Goal: Task Accomplishment & Management: Manage account settings

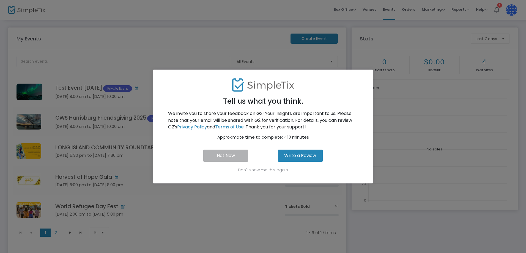
click at [226, 155] on button "Not Now" at bounding box center [225, 156] width 45 height 12
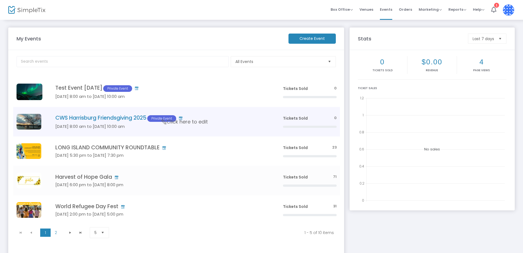
click at [132, 120] on h4 "CWS Harrisburg Friendsgiving 2025 Private Event" at bounding box center [160, 118] width 211 height 7
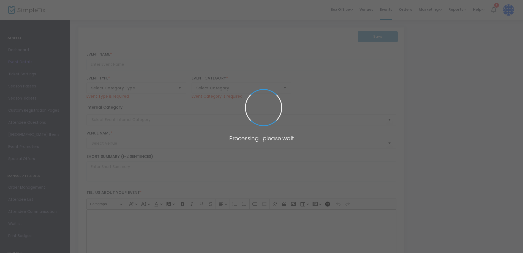
type input "CWS Harrisburg Friendsgiving 2025"
type textarea "Enter your event description here."
type input "Buy Tickets"
type input "[DEMOGRAPHIC_DATA]"
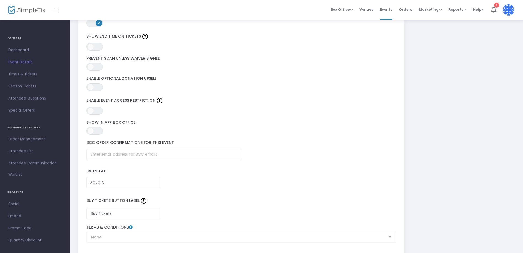
scroll to position [771, 0]
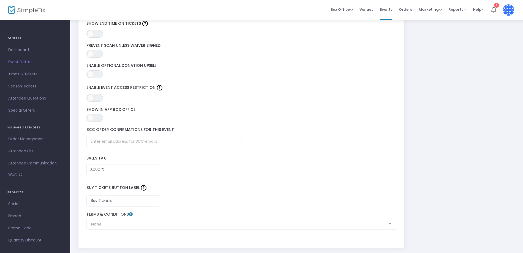
click at [224, 204] on div "Buy Tickets Button Label Buy Tickets" at bounding box center [242, 193] width 316 height 31
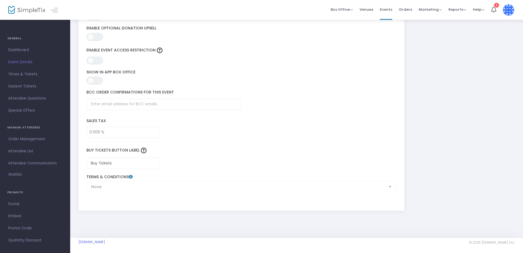
scroll to position [810, 0]
click at [390, 186] on div "None Terms & Conditions" at bounding box center [242, 182] width 316 height 18
click at [391, 187] on div "None Terms & Conditions" at bounding box center [242, 182] width 316 height 18
click at [272, 188] on div "None Terms & Conditions" at bounding box center [242, 182] width 316 height 18
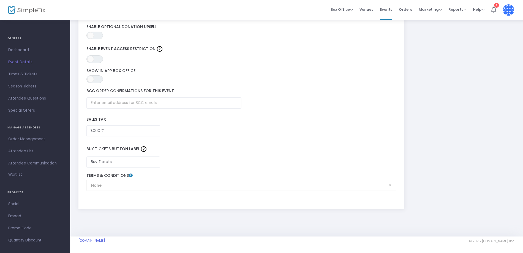
click at [272, 188] on div "None Terms & Conditions" at bounding box center [242, 182] width 316 height 18
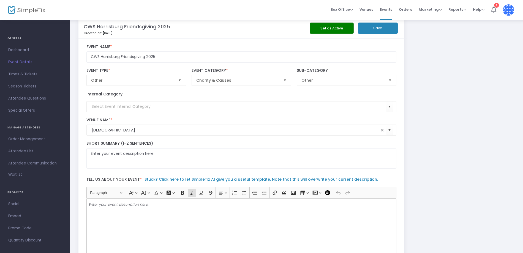
scroll to position [0, 0]
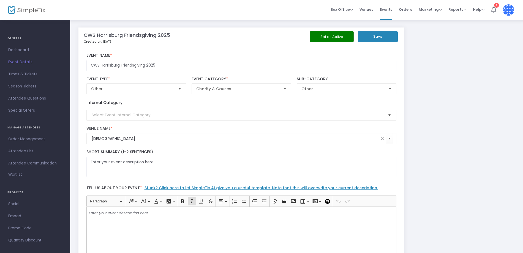
click at [393, 116] on span "Select" at bounding box center [389, 115] width 9 height 9
click at [125, 34] on m-panel-title "CWS Harrisburg Friendsgiving 2025" at bounding box center [127, 34] width 86 height 7
click at [126, 35] on m-panel-title "CWS Harrisburg Friendsgiving 2025" at bounding box center [127, 34] width 86 height 7
drag, startPoint x: 125, startPoint y: 64, endPoint x: 123, endPoint y: 70, distance: 6.4
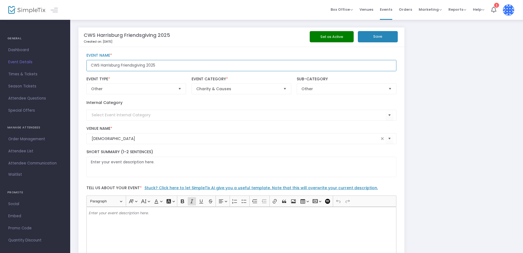
click at [125, 63] on input "CWS Harrisburg Friendsgiving 2025" at bounding box center [241, 65] width 310 height 11
click at [122, 65] on input "CWS Harrisburg Friendsgiving 2025" at bounding box center [241, 65] width 310 height 11
click at [181, 90] on span "Select" at bounding box center [179, 89] width 9 height 9
type input "CWS Harrisburg International Friendsgiving 2025"
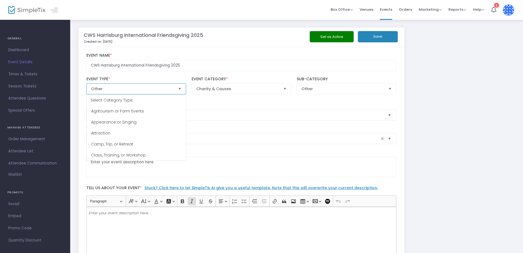
scroll to position [77, 0]
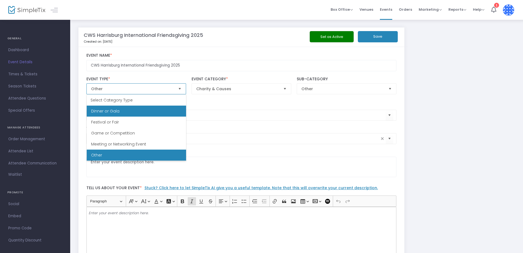
click at [150, 112] on Gala "Dinner or Gala" at bounding box center [136, 111] width 99 height 11
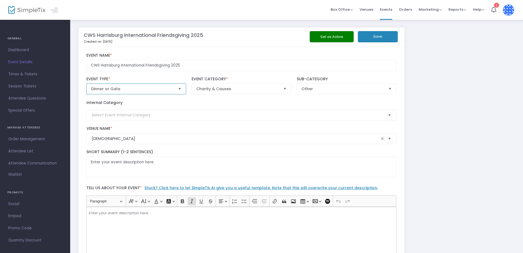
click at [287, 90] on span "Select" at bounding box center [285, 89] width 9 height 9
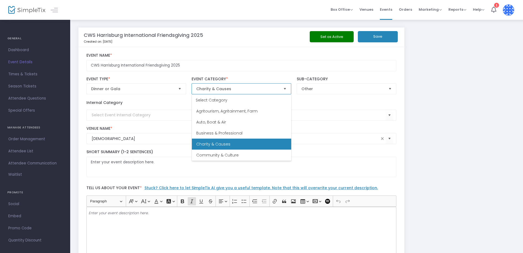
click at [254, 144] on li "Charity & Causes" at bounding box center [241, 144] width 99 height 11
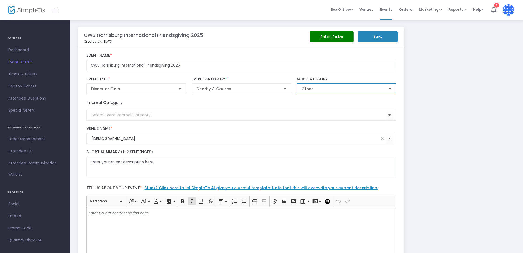
click at [353, 91] on span "Other" at bounding box center [342, 89] width 83 height 6
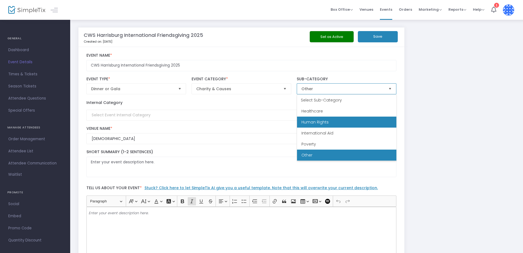
click at [326, 120] on span "Human Rights" at bounding box center [314, 122] width 27 height 6
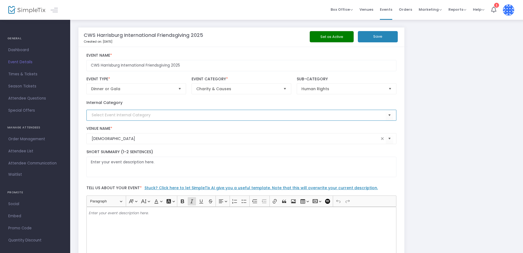
click at [116, 114] on input at bounding box center [239, 115] width 294 height 6
click at [381, 34] on button "Save" at bounding box center [378, 36] width 40 height 11
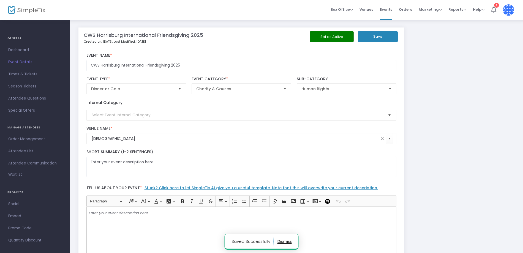
click at [391, 116] on span "Select" at bounding box center [389, 115] width 9 height 9
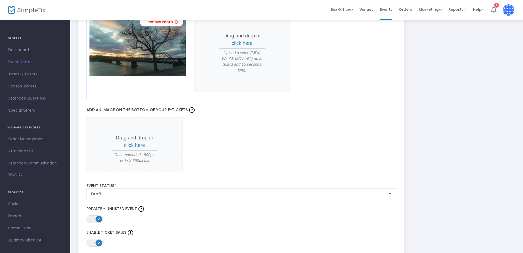
scroll to position [551, 0]
